Goal: Task Accomplishment & Management: Complete application form

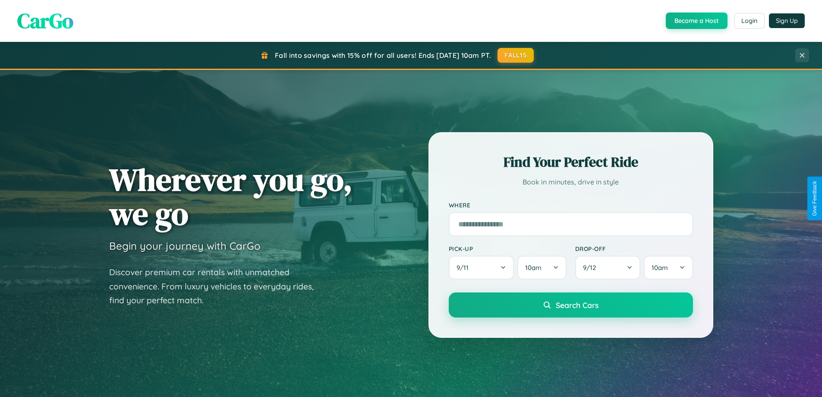
scroll to position [1660, 0]
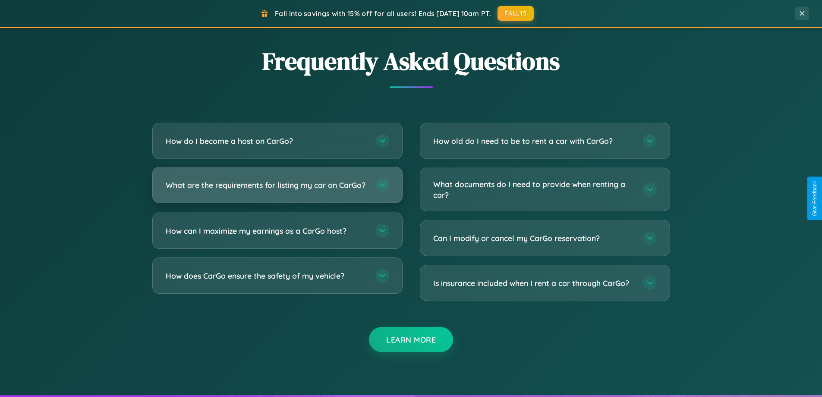
click at [277, 189] on h3 "What are the requirements for listing my car on CarGo?" at bounding box center [266, 184] width 201 height 11
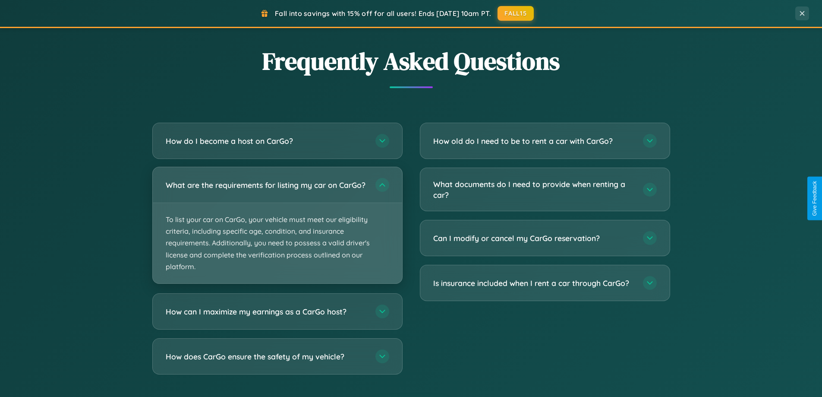
click at [277, 229] on p "To list your car on CarGo, your vehicle must meet our eligibility criteria, inc…" at bounding box center [277, 243] width 249 height 80
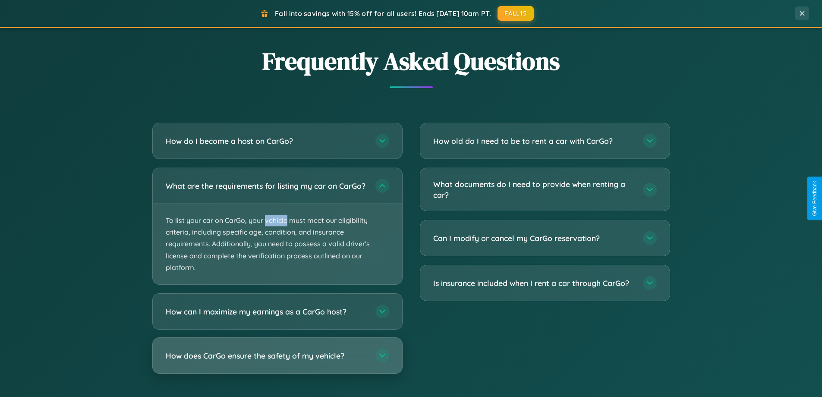
click at [277, 361] on h3 "How does CarGo ensure the safety of my vehicle?" at bounding box center [266, 355] width 201 height 11
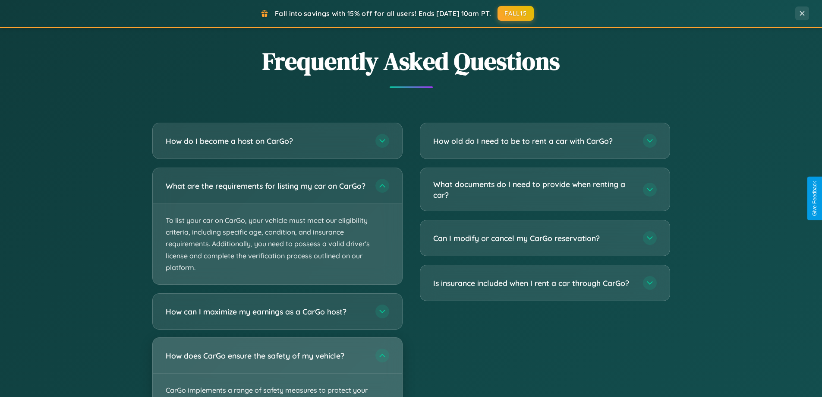
click at [277, 370] on div "How does CarGo ensure the safety of my vehicle?" at bounding box center [277, 354] width 249 height 35
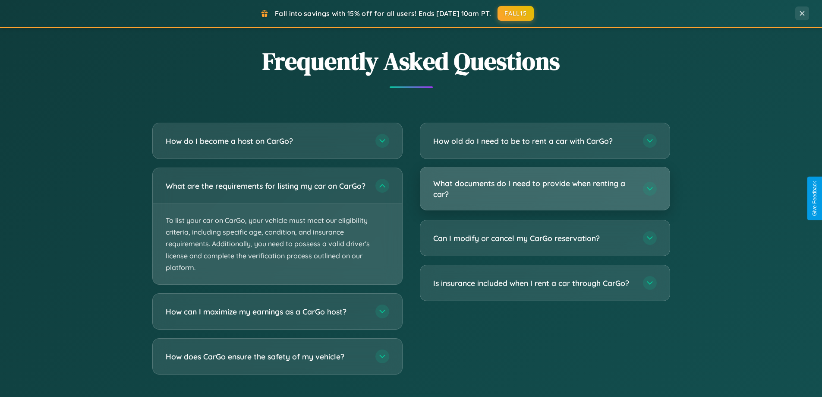
click at [545, 189] on h3 "What documents do I need to provide when renting a car?" at bounding box center [533, 188] width 201 height 21
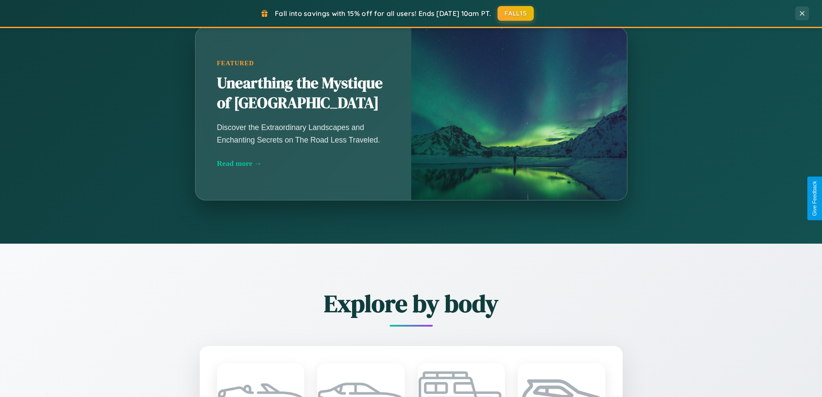
scroll to position [372, 0]
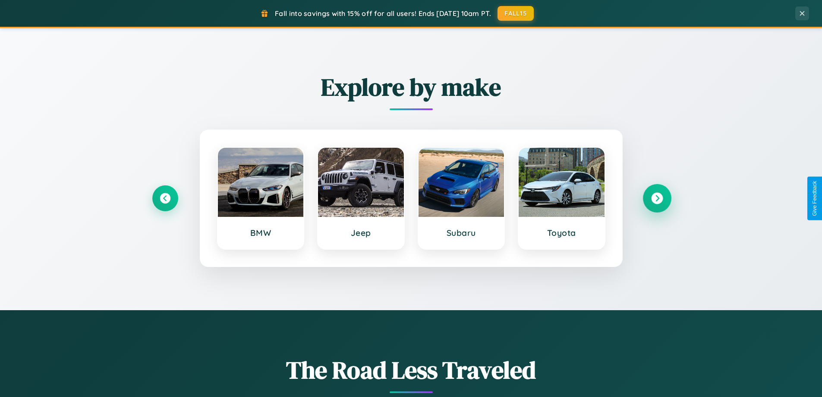
click at [657, 198] on icon at bounding box center [657, 198] width 12 height 12
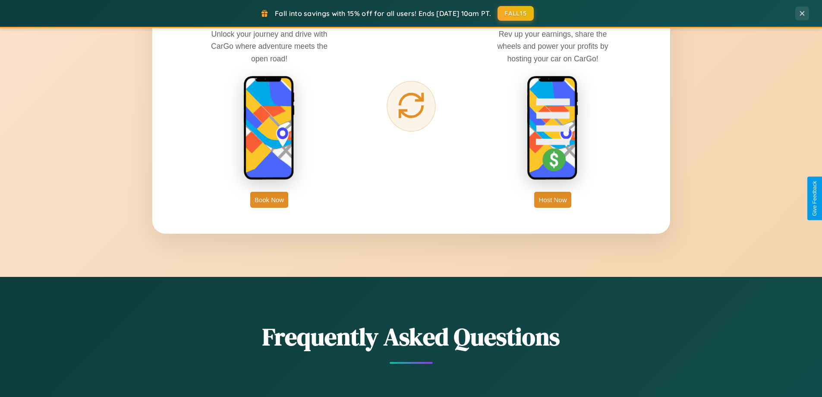
scroll to position [1386, 0]
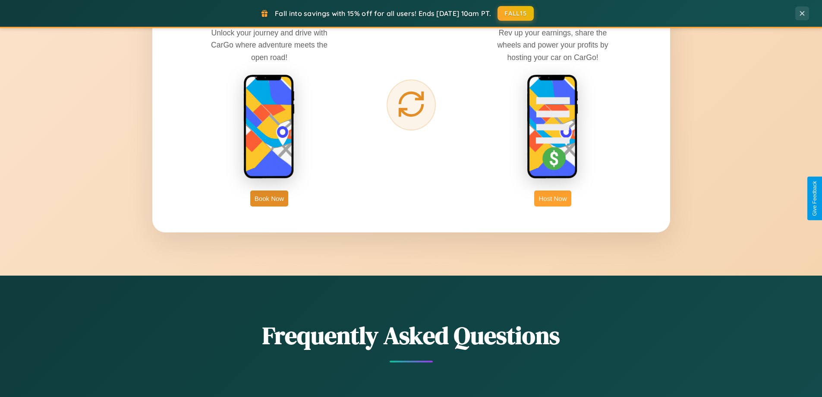
click at [553, 198] on button "Host Now" at bounding box center [552, 198] width 37 height 16
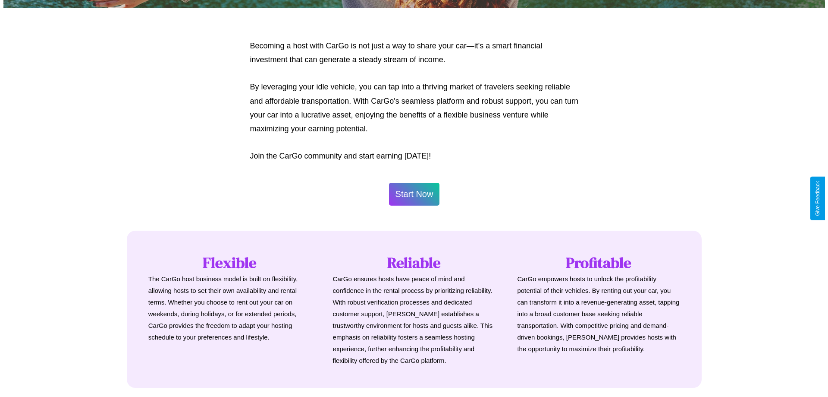
scroll to position [417, 0]
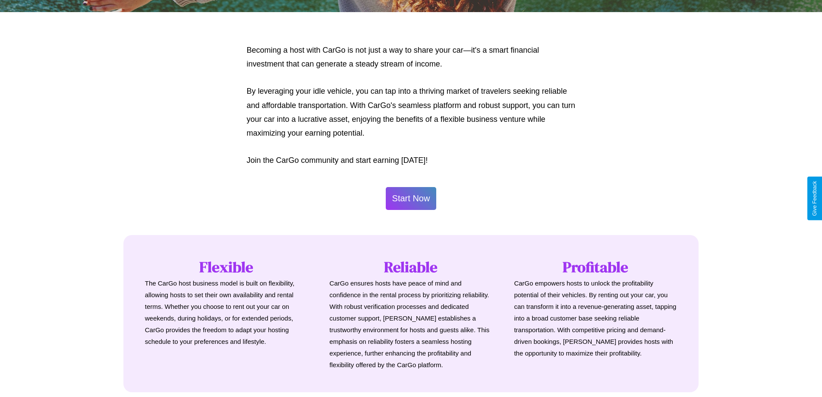
click at [411, 198] on button "Start Now" at bounding box center [411, 198] width 51 height 23
